Goal: Information Seeking & Learning: Learn about a topic

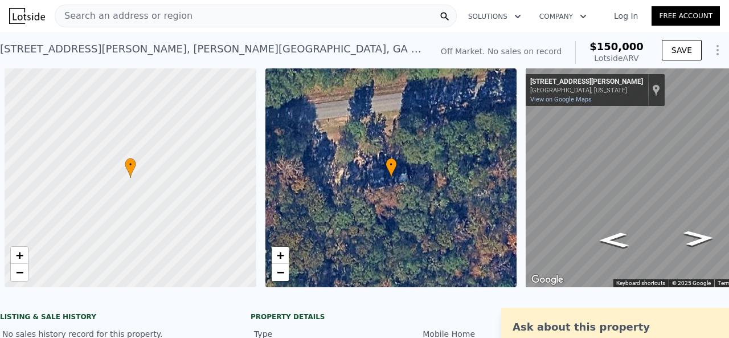
scroll to position [0, 5]
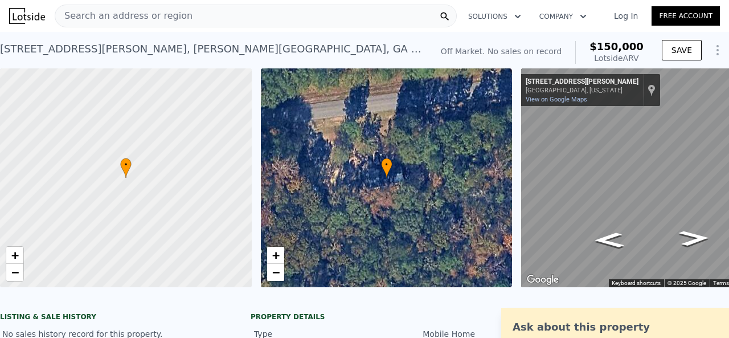
click at [185, 23] on div "Search an address or region" at bounding box center [256, 16] width 402 height 23
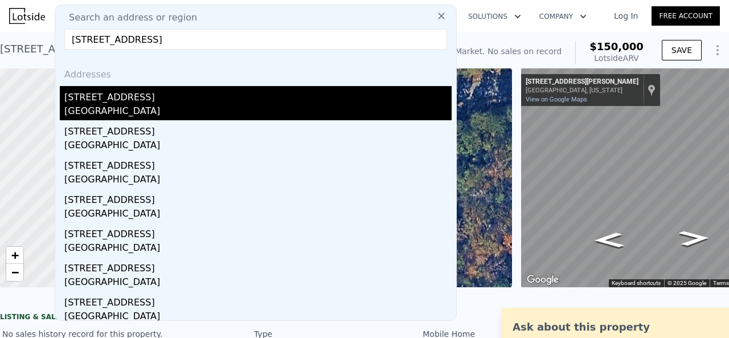
type input "[STREET_ADDRESS]"
click at [174, 101] on div "[STREET_ADDRESS]" at bounding box center [257, 95] width 387 height 18
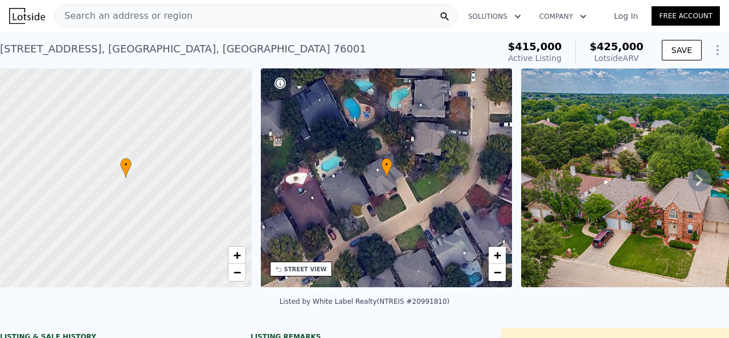
click at [154, 28] on div "Search an address or region Solutions Company Open main menu Log In Free Account" at bounding box center [364, 15] width 711 height 27
click at [154, 26] on div "Search an address or region" at bounding box center [123, 16] width 137 height 22
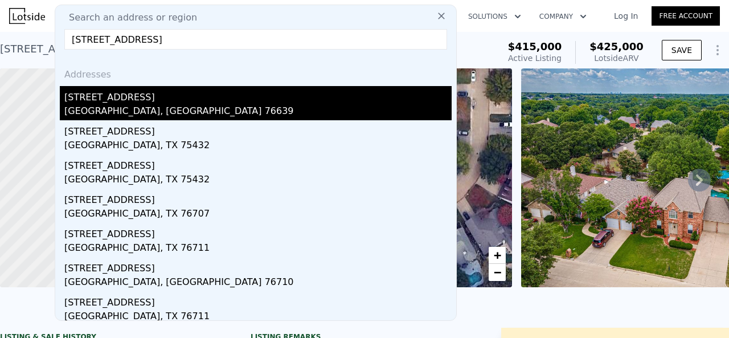
type input "[STREET_ADDRESS]"
click at [158, 109] on div "[GEOGRAPHIC_DATA], [GEOGRAPHIC_DATA] 76639" at bounding box center [257, 112] width 387 height 16
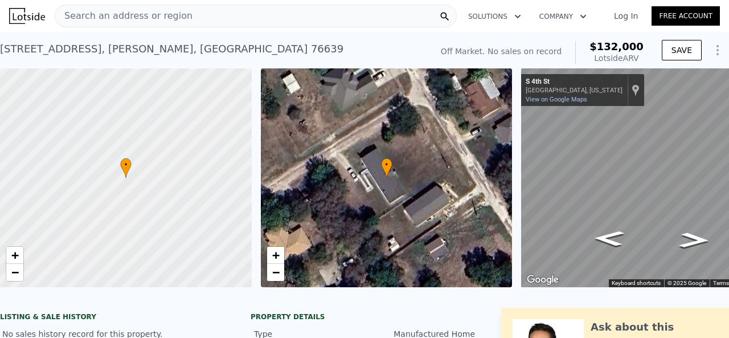
scroll to position [0, 66]
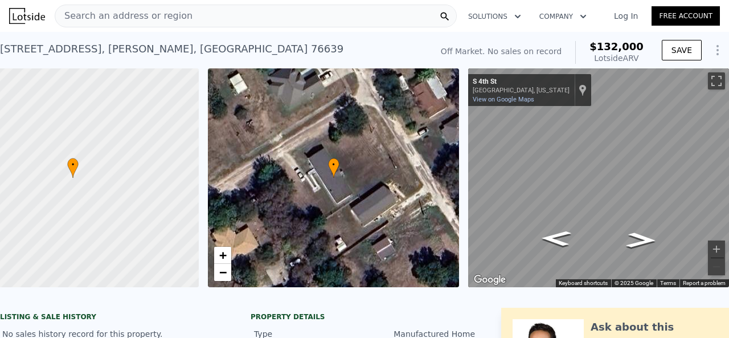
click at [171, 20] on span "Search an address or region" at bounding box center [123, 16] width 137 height 14
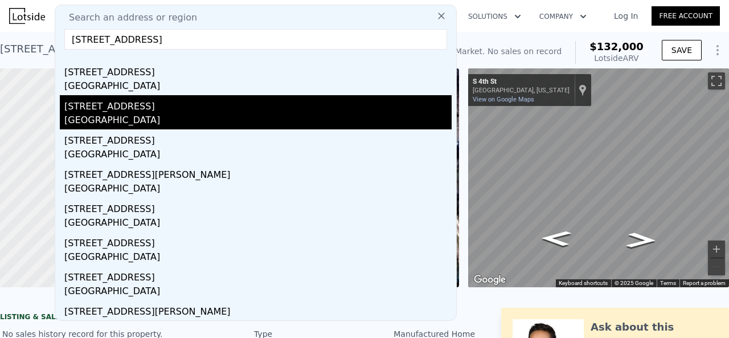
scroll to position [0, 0]
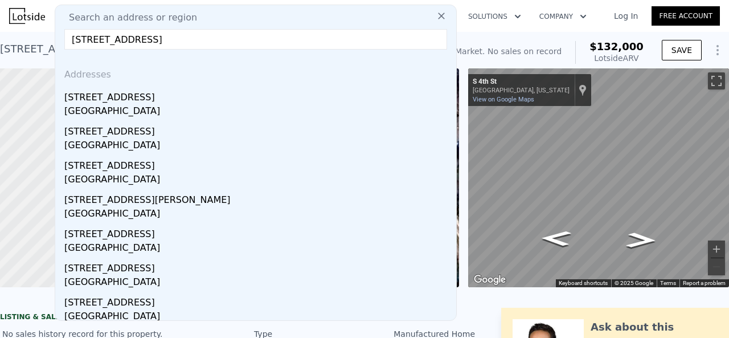
type input "[STREET_ADDRESS]"
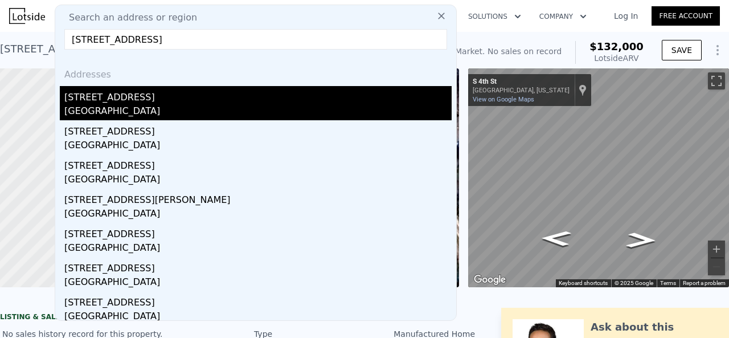
click at [146, 100] on div "[STREET_ADDRESS]" at bounding box center [257, 95] width 387 height 18
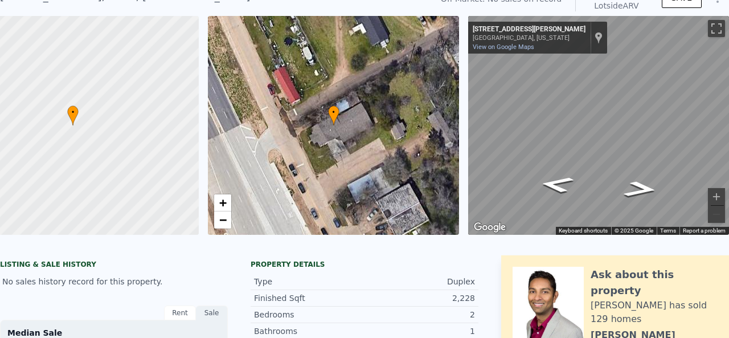
scroll to position [4, 0]
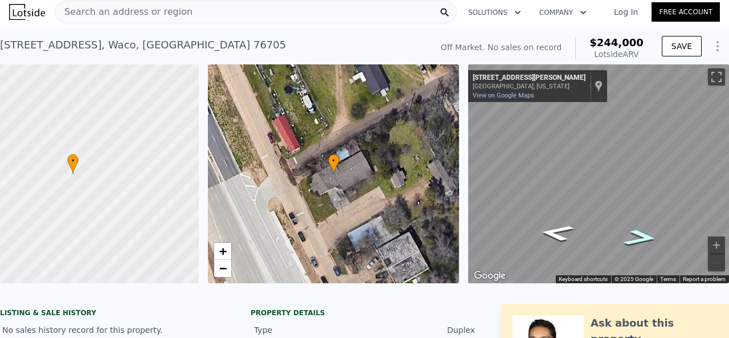
click at [644, 239] on icon "Go Southwest, Victor St" at bounding box center [641, 238] width 63 height 24
click at [644, 239] on icon "Go West, N Loop Dr" at bounding box center [638, 240] width 74 height 26
click at [553, 226] on icon "Go East, Victor St" at bounding box center [559, 230] width 74 height 26
click at [553, 226] on icon "Go Northeast, Victor St" at bounding box center [556, 232] width 63 height 24
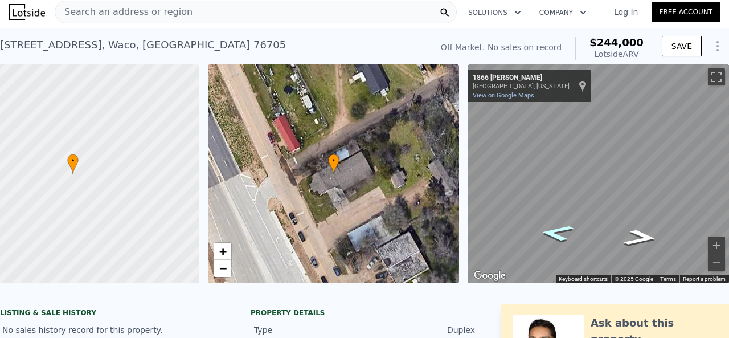
click at [553, 226] on icon "Go Northeast, Victor St" at bounding box center [556, 232] width 63 height 24
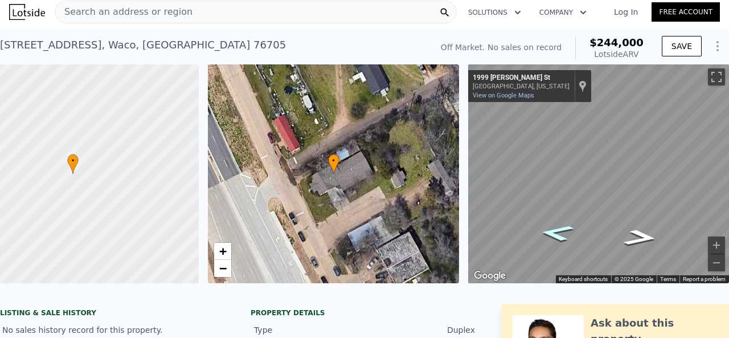
click at [553, 226] on icon "Go Northeast, Victor St" at bounding box center [556, 232] width 63 height 24
click at [649, 236] on icon "Go Southwest, Victor St" at bounding box center [641, 238] width 63 height 24
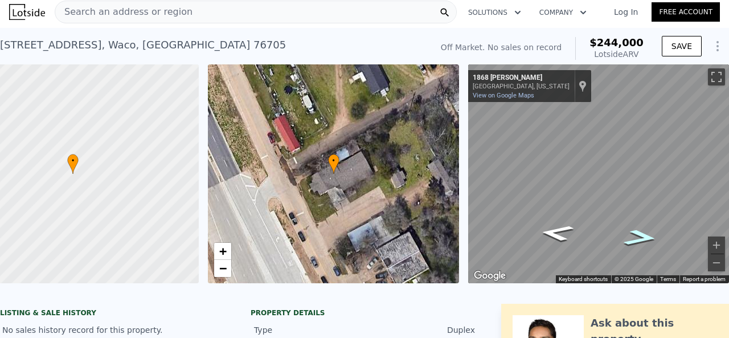
click at [649, 236] on icon "Go Southwest, Victor St" at bounding box center [641, 238] width 63 height 24
click at [646, 236] on icon "Go Southwest, Victor St" at bounding box center [641, 238] width 63 height 24
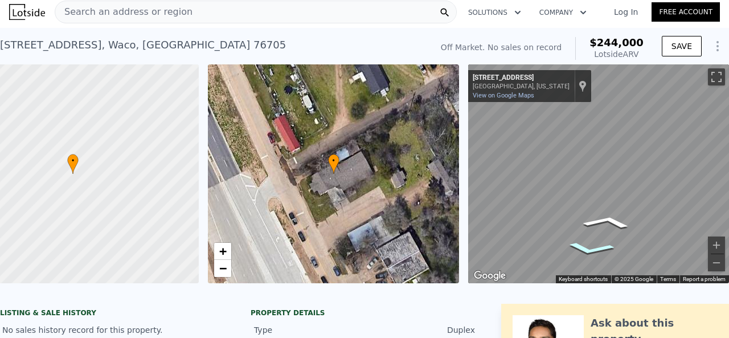
click at [603, 246] on icon "Go Northwest, N Loop Dr" at bounding box center [590, 248] width 77 height 20
click at [724, 211] on div "Search an address or region Solutions Company Open main menu Log In Free Accoun…" at bounding box center [364, 169] width 729 height 338
click at [729, 189] on div "Search an address or region Solutions Company Open main menu Log In Free Accoun…" at bounding box center [364, 169] width 729 height 338
click at [725, 179] on div "Search an address or region Solutions Company Open main menu Log In Free Accoun…" at bounding box center [364, 169] width 729 height 338
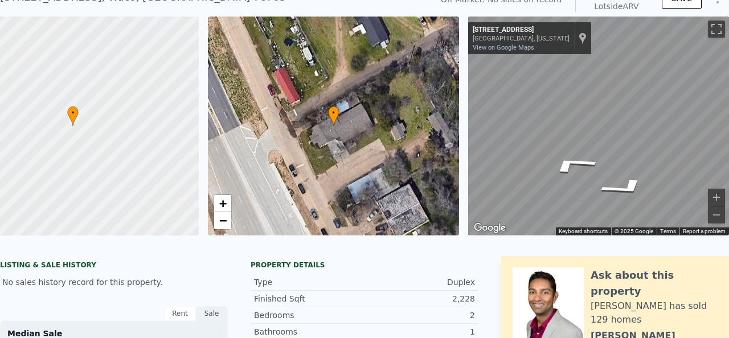
scroll to position [0, 0]
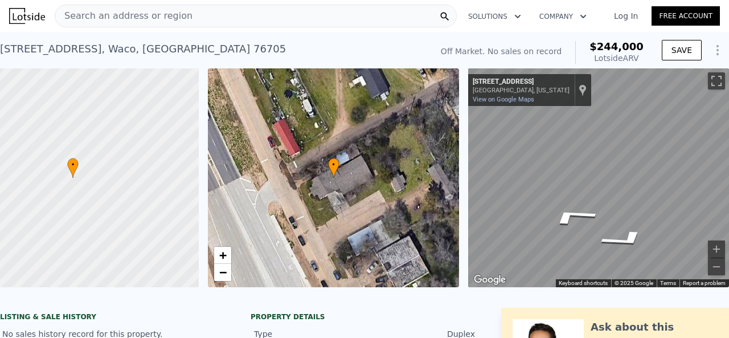
click at [140, 30] on nav "Search an address or region Solutions Company Open main menu Log In Free Account" at bounding box center [364, 16] width 729 height 32
click at [144, 18] on span "Search an address or region" at bounding box center [123, 16] width 137 height 14
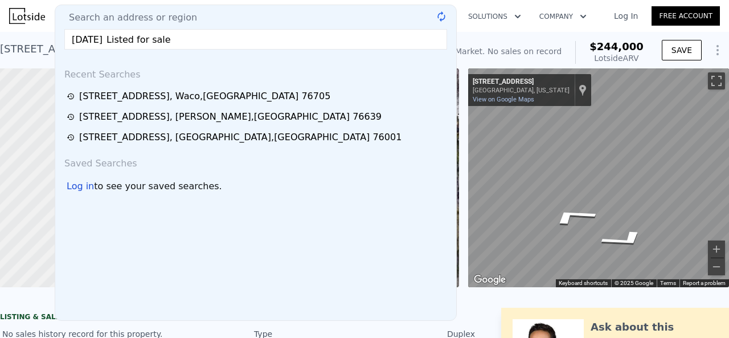
type input "[DATE] Listed for sale"
click at [154, 47] on input "text" at bounding box center [255, 39] width 383 height 21
paste input "[STREET_ADDRESS]"
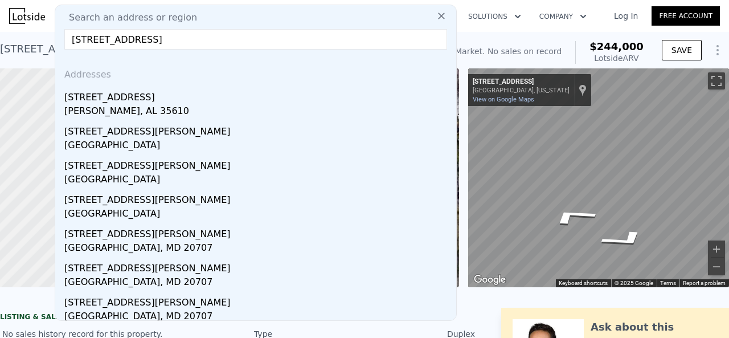
click at [246, 36] on input "[STREET_ADDRESS]" at bounding box center [255, 39] width 383 height 21
paste input "#[GEOGRAPHIC_DATA]"
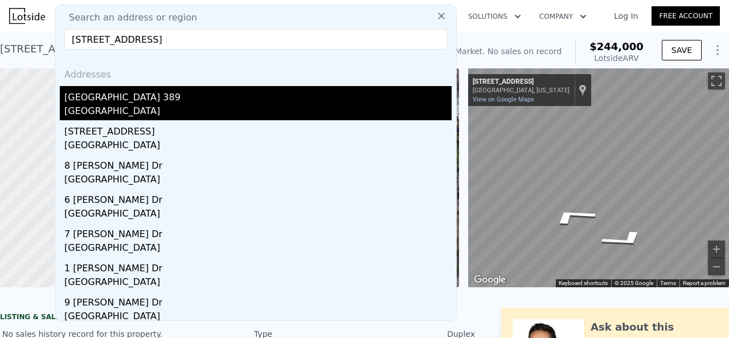
type input "[STREET_ADDRESS]"
click at [181, 105] on div "[GEOGRAPHIC_DATA]" at bounding box center [257, 112] width 387 height 16
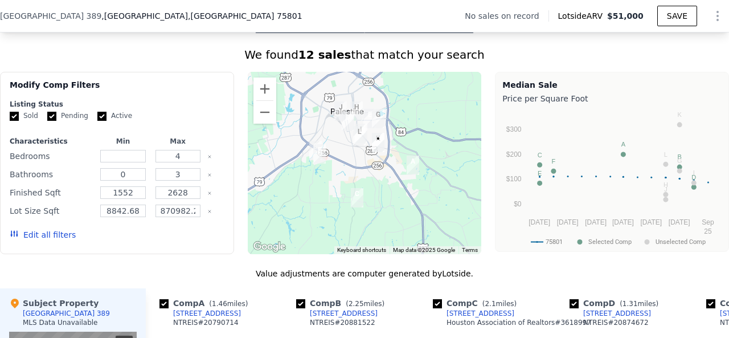
scroll to position [964, 0]
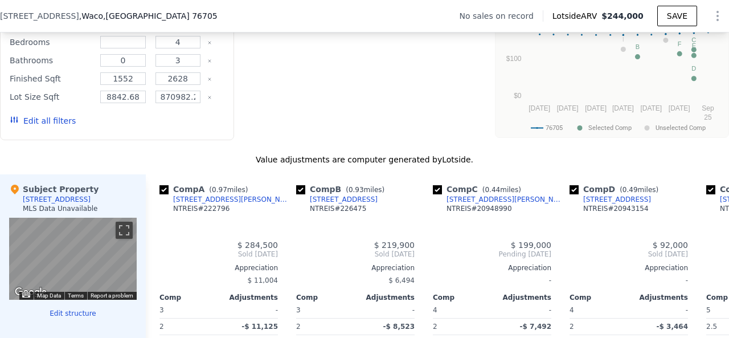
type input "3"
type input "5"
type input "2"
type input "2.5"
type input "1598"
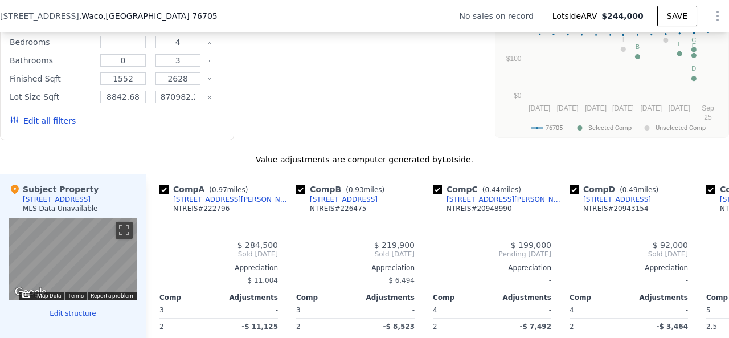
type input "2586"
type input "6250.86"
type input "15681.599999999999"
type input "$ 244,000"
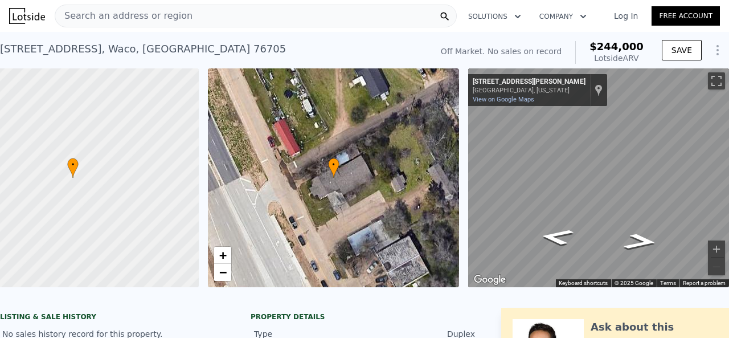
click at [120, 17] on span "Search an address or region" at bounding box center [123, 16] width 137 height 14
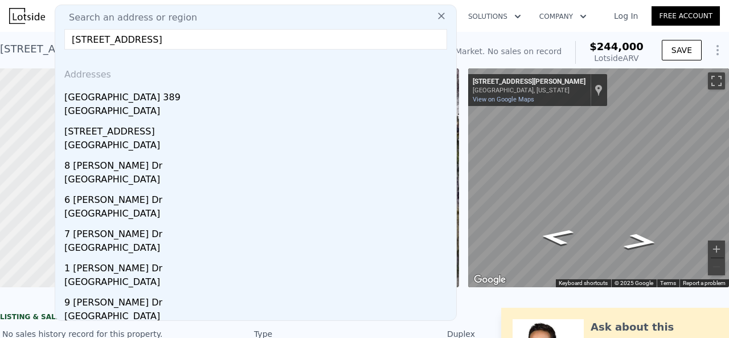
click at [164, 45] on input "[STREET_ADDRESS]" at bounding box center [255, 39] width 383 height 21
click at [164, 44] on input "[STREET_ADDRESS]" at bounding box center [255, 39] width 383 height 21
click at [163, 40] on input "[STREET_ADDRESS]" at bounding box center [255, 39] width 383 height 21
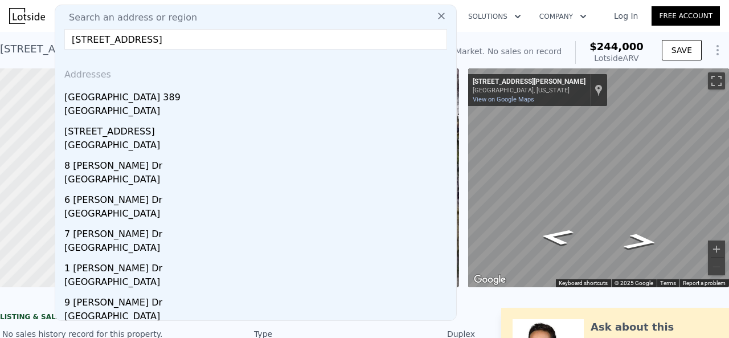
click at [163, 40] on input "[STREET_ADDRESS]" at bounding box center [255, 39] width 383 height 21
paste input "700 [PERSON_NAME] [PERSON_NAME]"
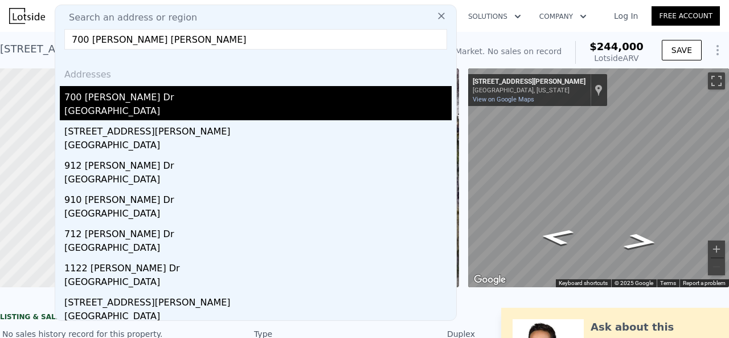
type input "700 [PERSON_NAME] [PERSON_NAME]"
click at [163, 104] on div "[GEOGRAPHIC_DATA]" at bounding box center [257, 112] width 387 height 16
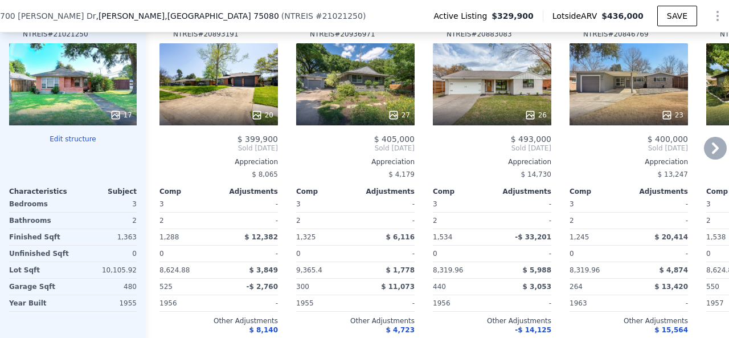
scroll to position [1192, 0]
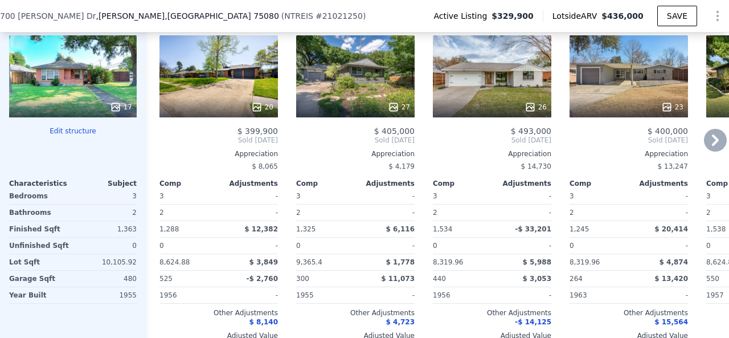
click at [711, 146] on icon at bounding box center [715, 140] width 23 height 23
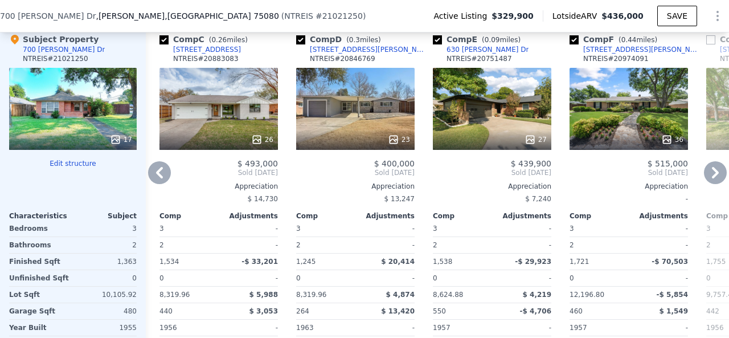
scroll to position [1078, 0]
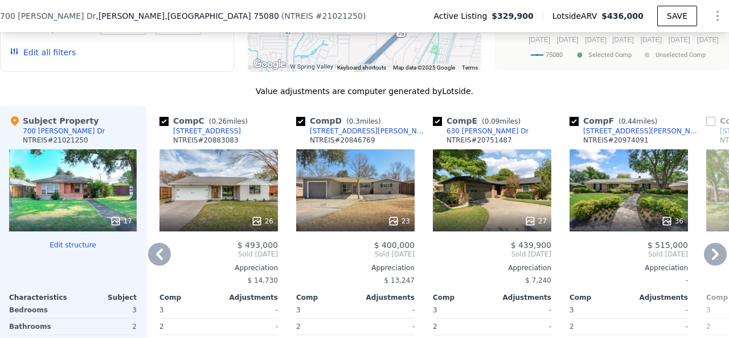
click at [158, 257] on icon at bounding box center [159, 253] width 7 height 11
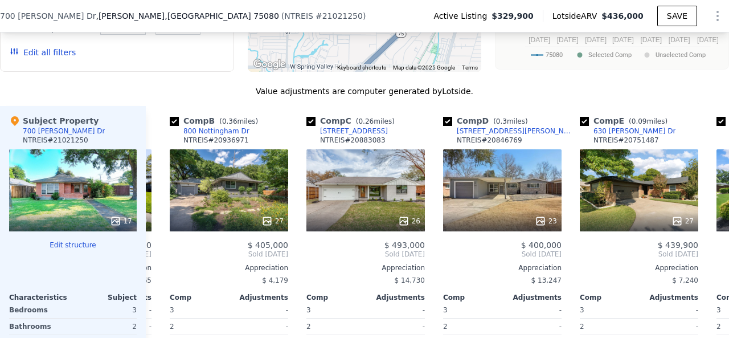
scroll to position [0, 26]
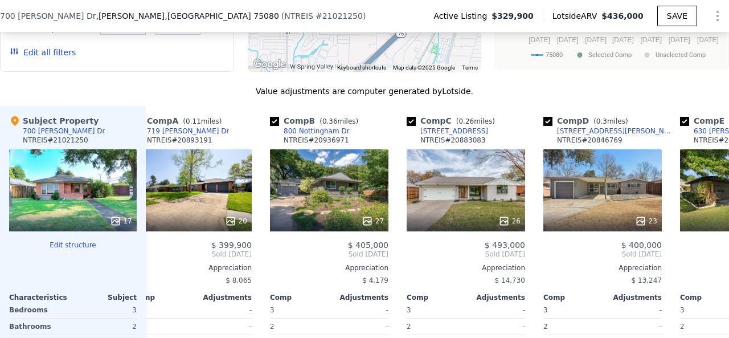
click at [158, 257] on span "Sold [DATE]" at bounding box center [192, 254] width 119 height 9
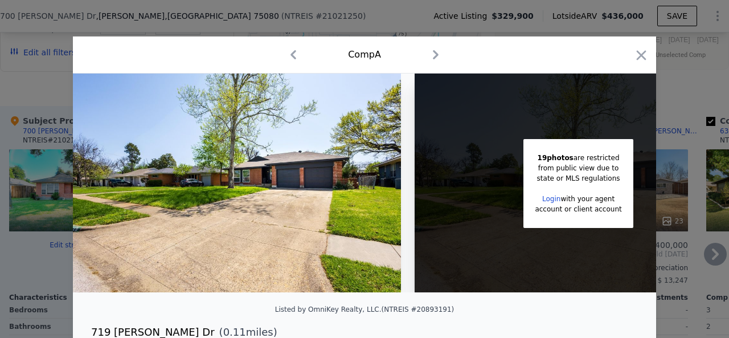
click at [284, 20] on div at bounding box center [364, 169] width 729 height 338
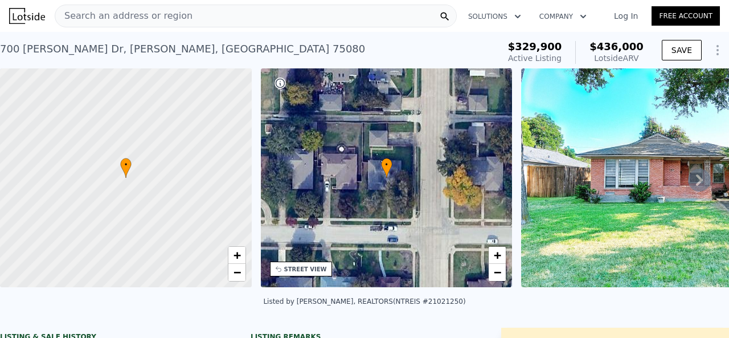
click at [195, 13] on div "Search an address or region" at bounding box center [256, 16] width 402 height 23
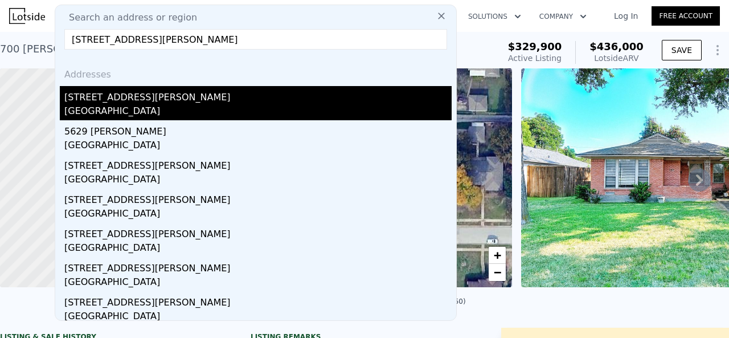
type input "[STREET_ADDRESS][PERSON_NAME]"
click at [173, 102] on div "[STREET_ADDRESS][PERSON_NAME]" at bounding box center [257, 95] width 387 height 18
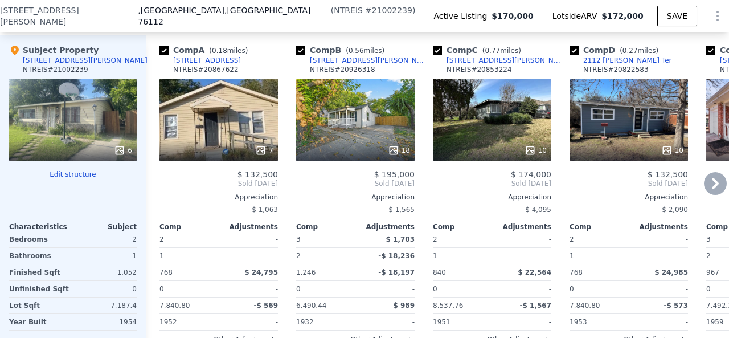
scroll to position [1192, 0]
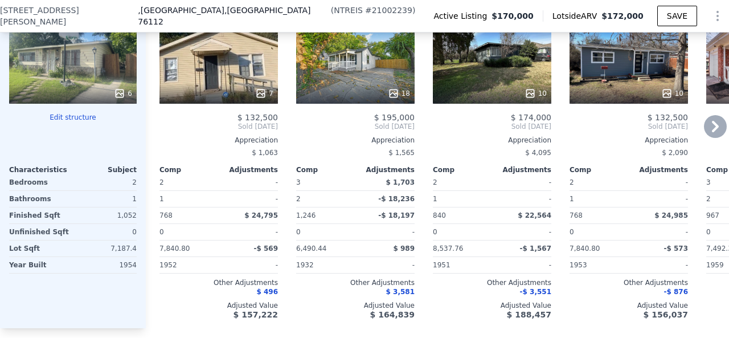
click at [704, 132] on icon at bounding box center [715, 126] width 23 height 23
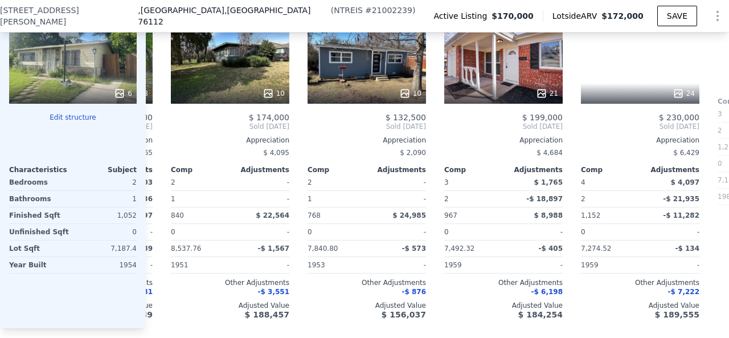
scroll to position [0, 273]
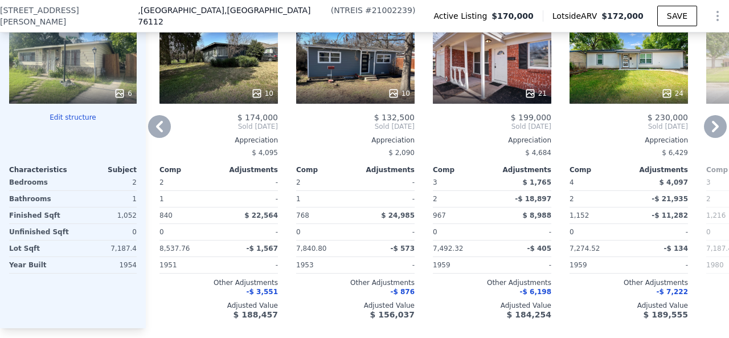
click at [705, 133] on icon at bounding box center [715, 126] width 23 height 23
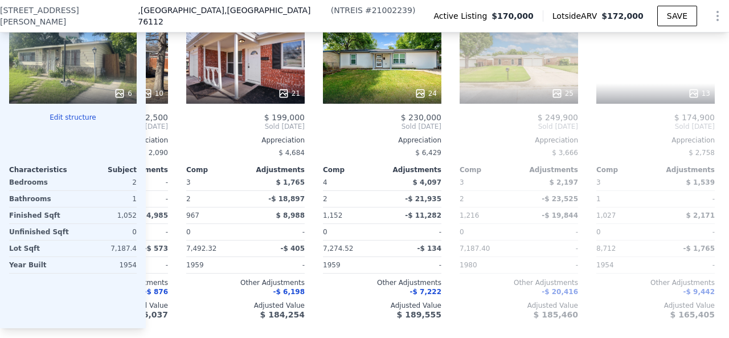
scroll to position [0, 547]
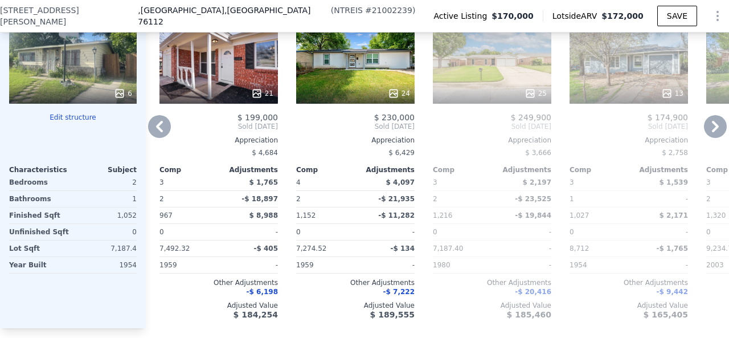
click at [157, 136] on icon at bounding box center [159, 126] width 23 height 23
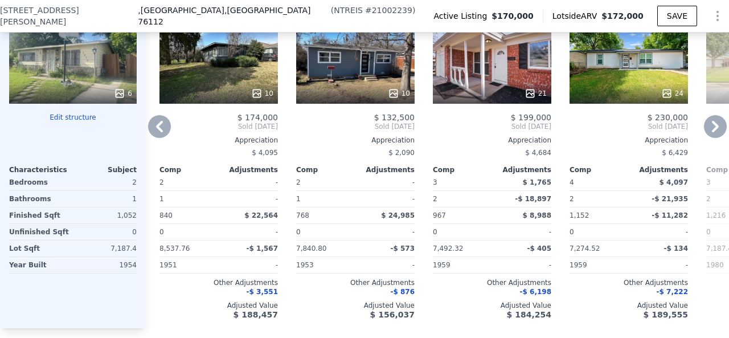
click at [168, 133] on icon at bounding box center [159, 126] width 23 height 23
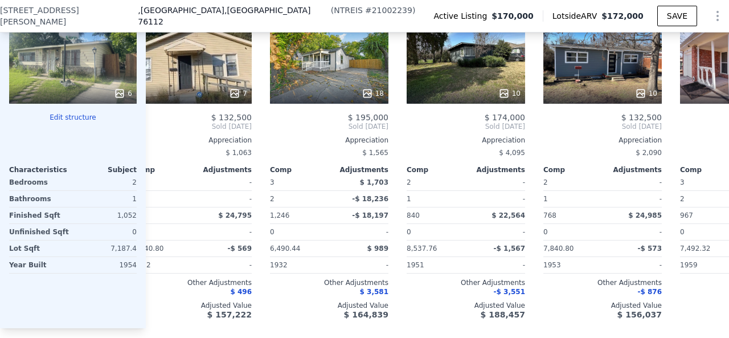
scroll to position [0, 0]
